Goal: Information Seeking & Learning: Learn about a topic

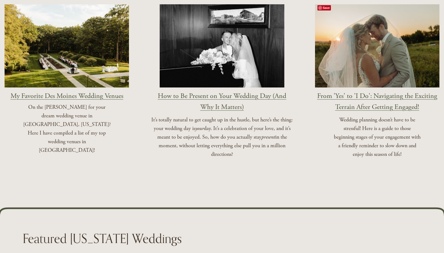
scroll to position [700, 0]
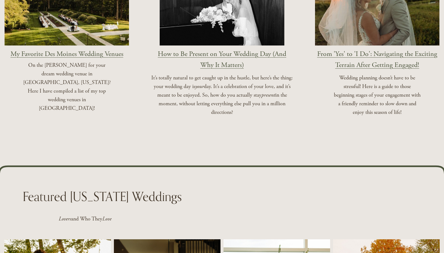
click at [64, 50] on link "My Favorite Des Moines Wedding Venues" at bounding box center [66, 54] width 113 height 9
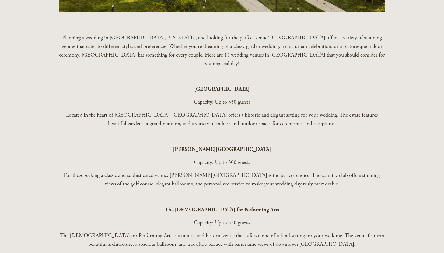
scroll to position [323, 0]
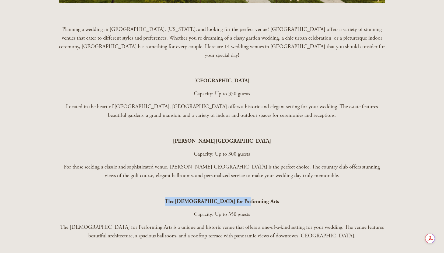
drag, startPoint x: 186, startPoint y: 194, endPoint x: 259, endPoint y: 193, distance: 73.5
click at [259, 197] on p "The [DEMOGRAPHIC_DATA] for Performing Arts" at bounding box center [222, 201] width 326 height 9
copy strong "The [DEMOGRAPHIC_DATA] for Performing Arts"
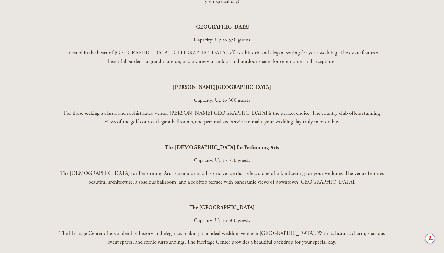
scroll to position [404, 0]
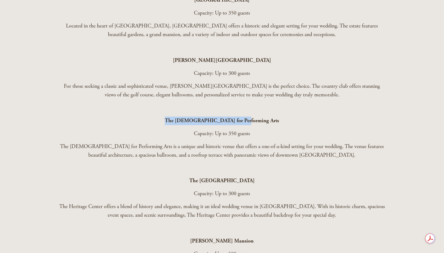
drag, startPoint x: 186, startPoint y: 111, endPoint x: 261, endPoint y: 113, distance: 75.1
click at [261, 117] on p "The [DEMOGRAPHIC_DATA] for Performing Arts" at bounding box center [222, 121] width 326 height 9
copy strong "The [DEMOGRAPHIC_DATA] for Performing Arts"
click at [202, 189] on p "Capacity: Up to 300 guests" at bounding box center [222, 193] width 326 height 9
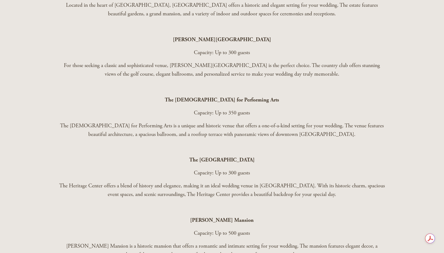
scroll to position [458, 0]
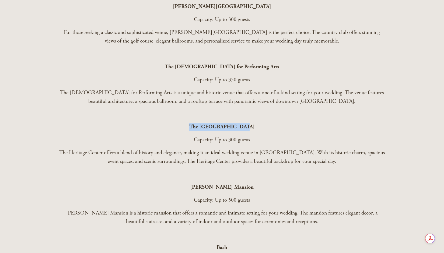
drag, startPoint x: 201, startPoint y: 118, endPoint x: 254, endPoint y: 121, distance: 53.6
click at [254, 123] on p "The [GEOGRAPHIC_DATA]" at bounding box center [222, 127] width 326 height 9
copy strong "The [GEOGRAPHIC_DATA]"
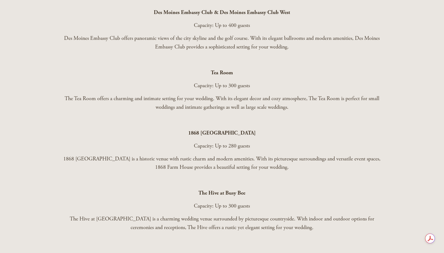
scroll to position [996, 0]
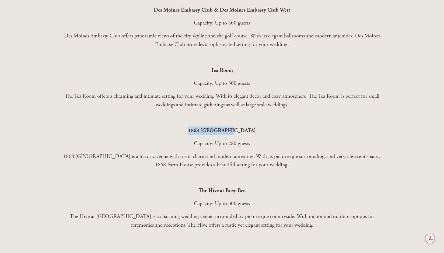
drag, startPoint x: 201, startPoint y: 122, endPoint x: 262, endPoint y: 126, distance: 61.2
click at [262, 127] on p "1868 [GEOGRAPHIC_DATA]" at bounding box center [222, 131] width 326 height 9
copy strong "1868 [GEOGRAPHIC_DATA]"
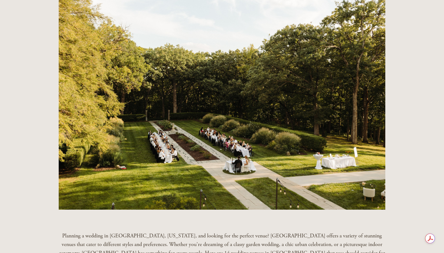
scroll to position [0, 0]
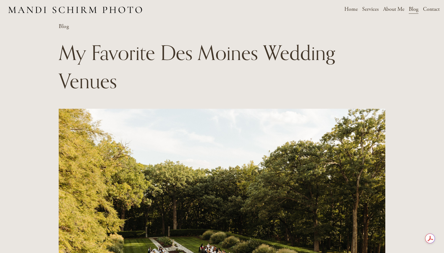
click at [0, 0] on span "Weddings" at bounding box center [0, 0] width 0 height 0
